Goal: Task Accomplishment & Management: Manage account settings

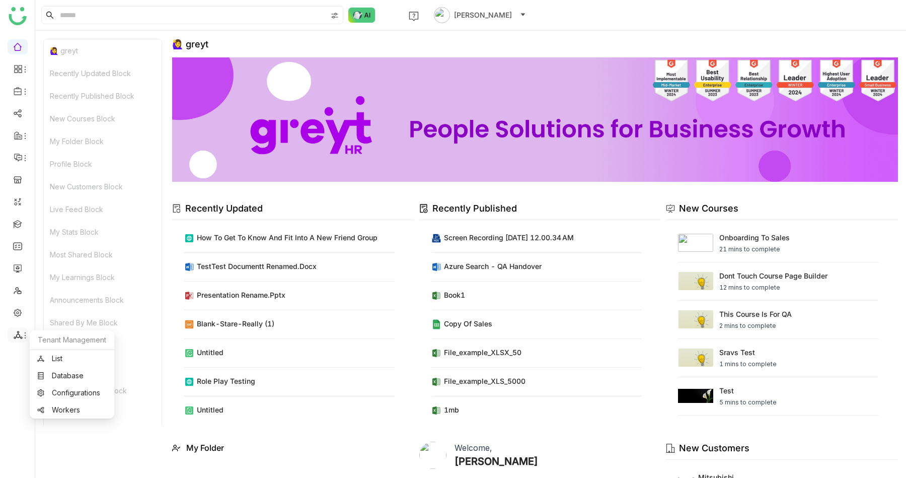
click at [15, 335] on span at bounding box center [17, 335] width 5 height 0
click at [55, 356] on link "List" at bounding box center [71, 358] width 69 height 7
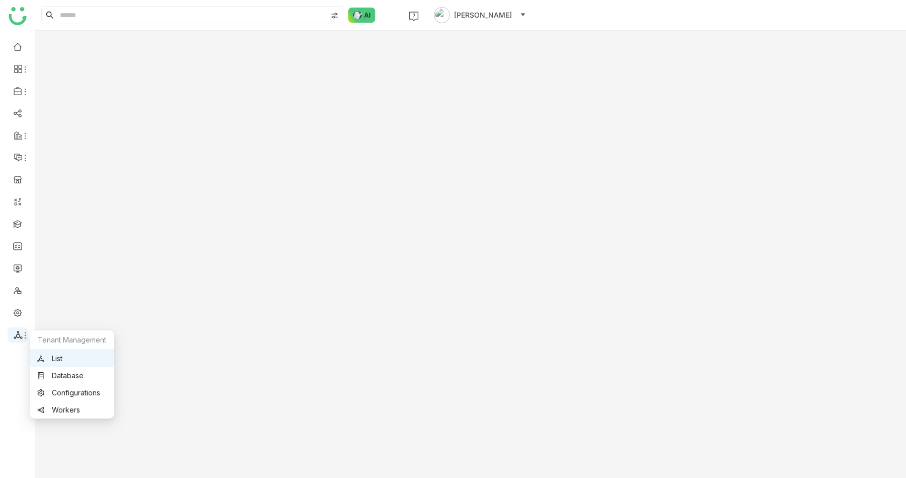
click at [14, 331] on icon at bounding box center [18, 334] width 9 height 9
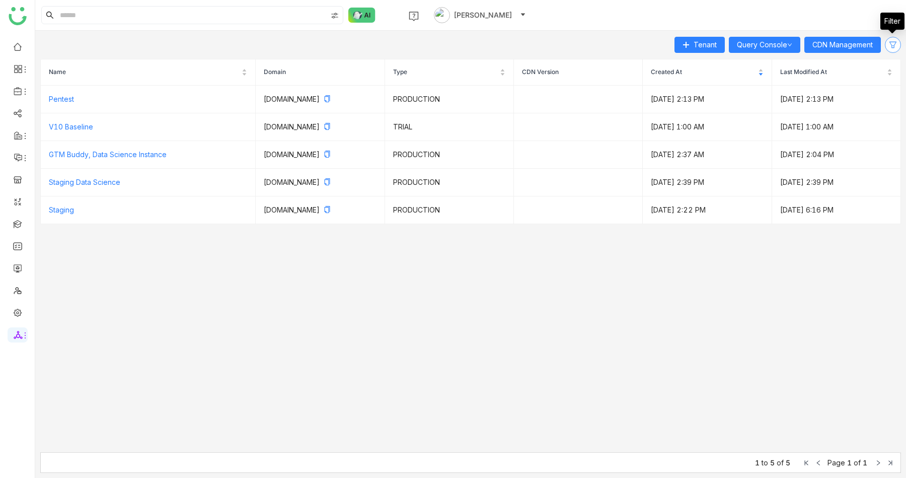
click at [894, 46] on icon at bounding box center [893, 45] width 8 height 8
click at [312, 445] on nz-table "Name Domain Type CDN Version Created At Last Modified At Pentest pentest.gtmdev…" at bounding box center [470, 255] width 861 height 393
click at [72, 211] on link "Staging" at bounding box center [61, 209] width 25 height 9
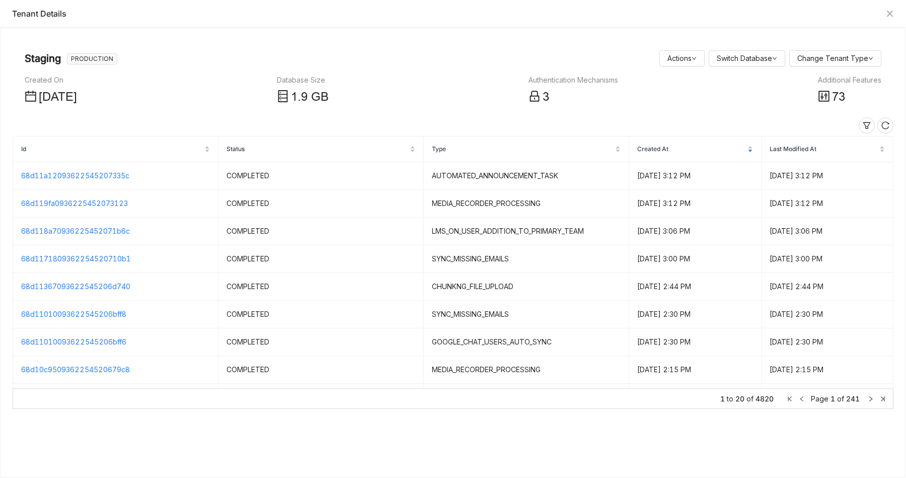
click at [824, 99] on icon at bounding box center [824, 96] width 12 height 12
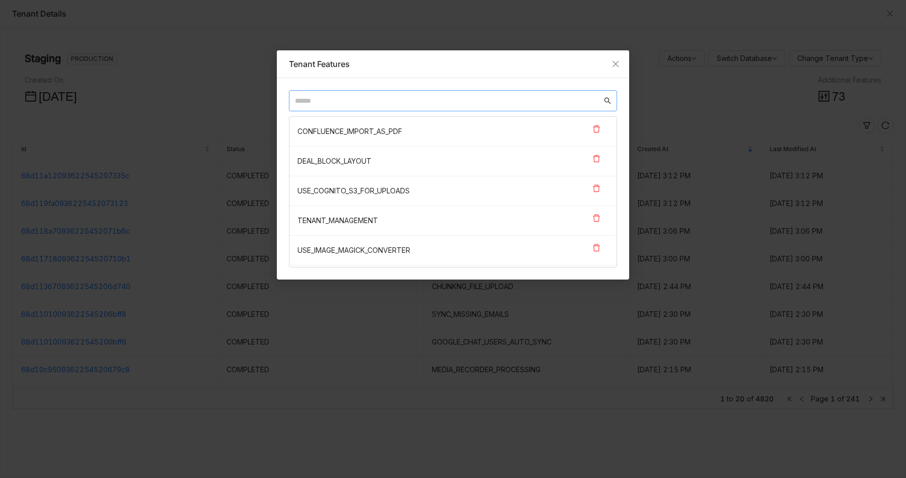
click at [499, 96] on input "text" at bounding box center [448, 100] width 307 height 11
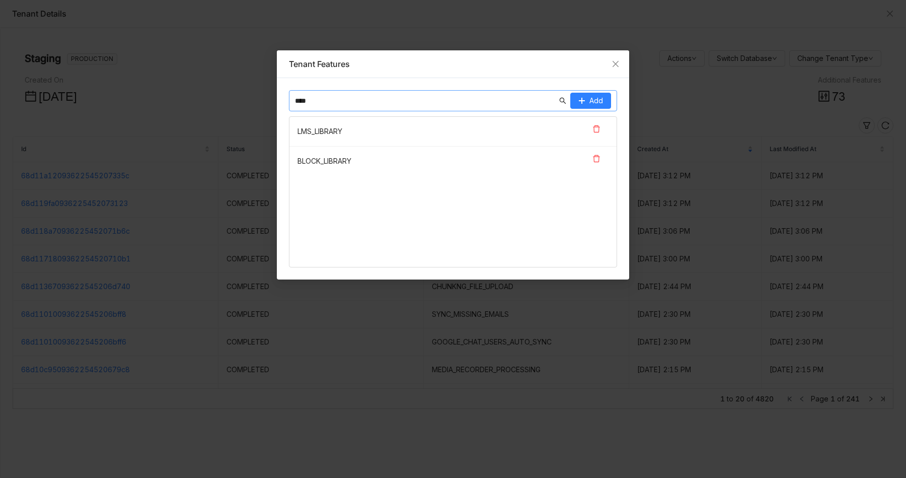
click at [322, 130] on nz-list-item "LMS_LIBRARY" at bounding box center [452, 132] width 327 height 30
copy nz-list-item "LMS_LIBRARY"
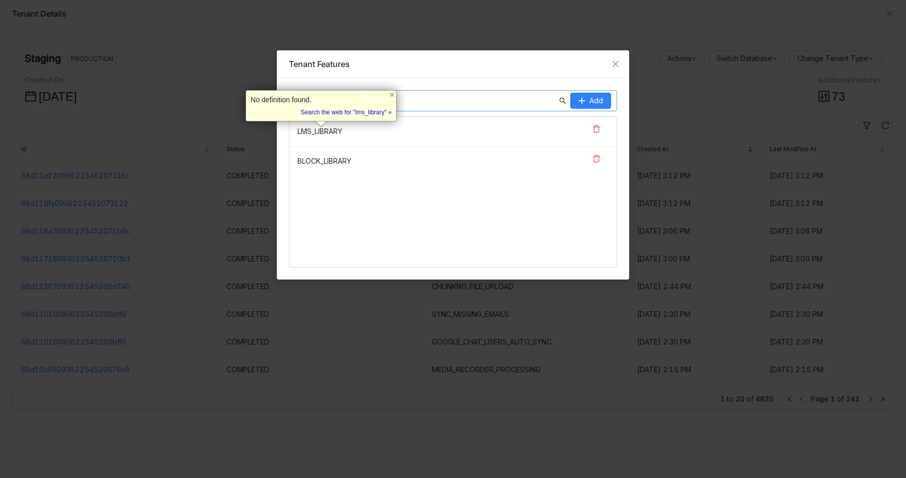
click at [486, 104] on input "****" at bounding box center [426, 100] width 262 height 11
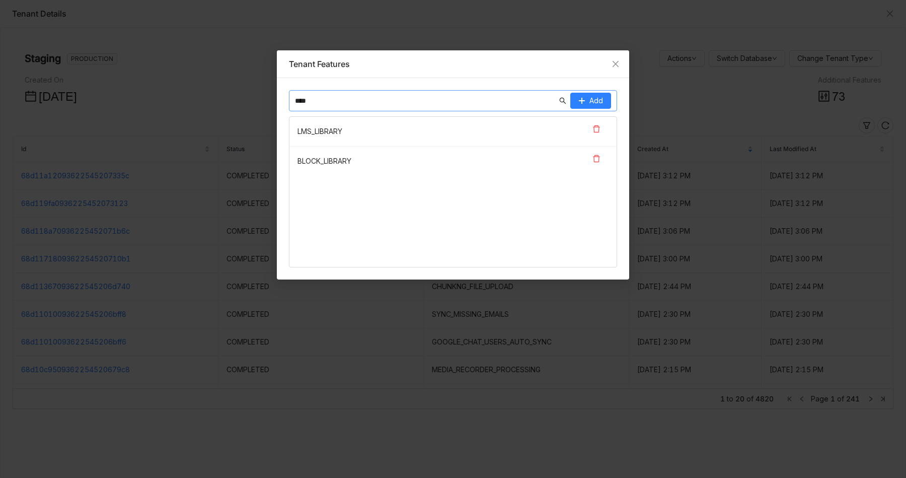
click at [486, 104] on input "****" at bounding box center [426, 100] width 262 height 11
type input "*"
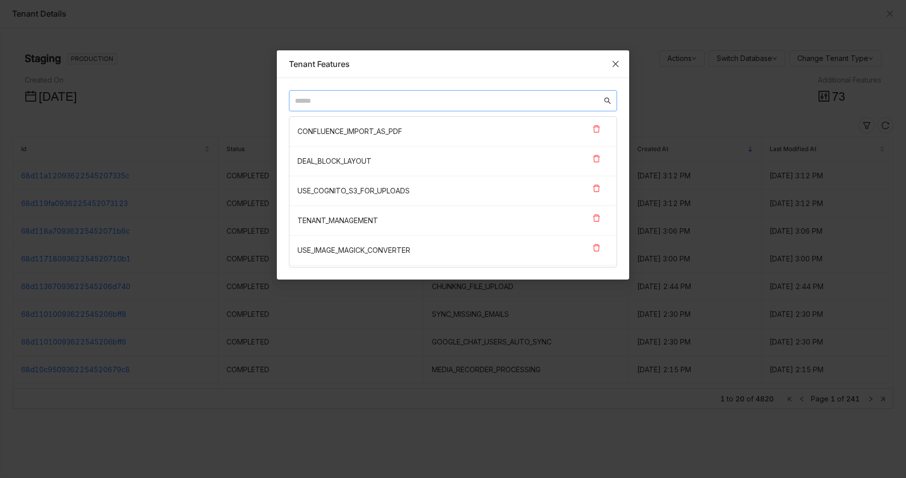
click at [613, 65] on icon "Close" at bounding box center [616, 64] width 8 height 8
